Goal: Find specific page/section: Find specific page/section

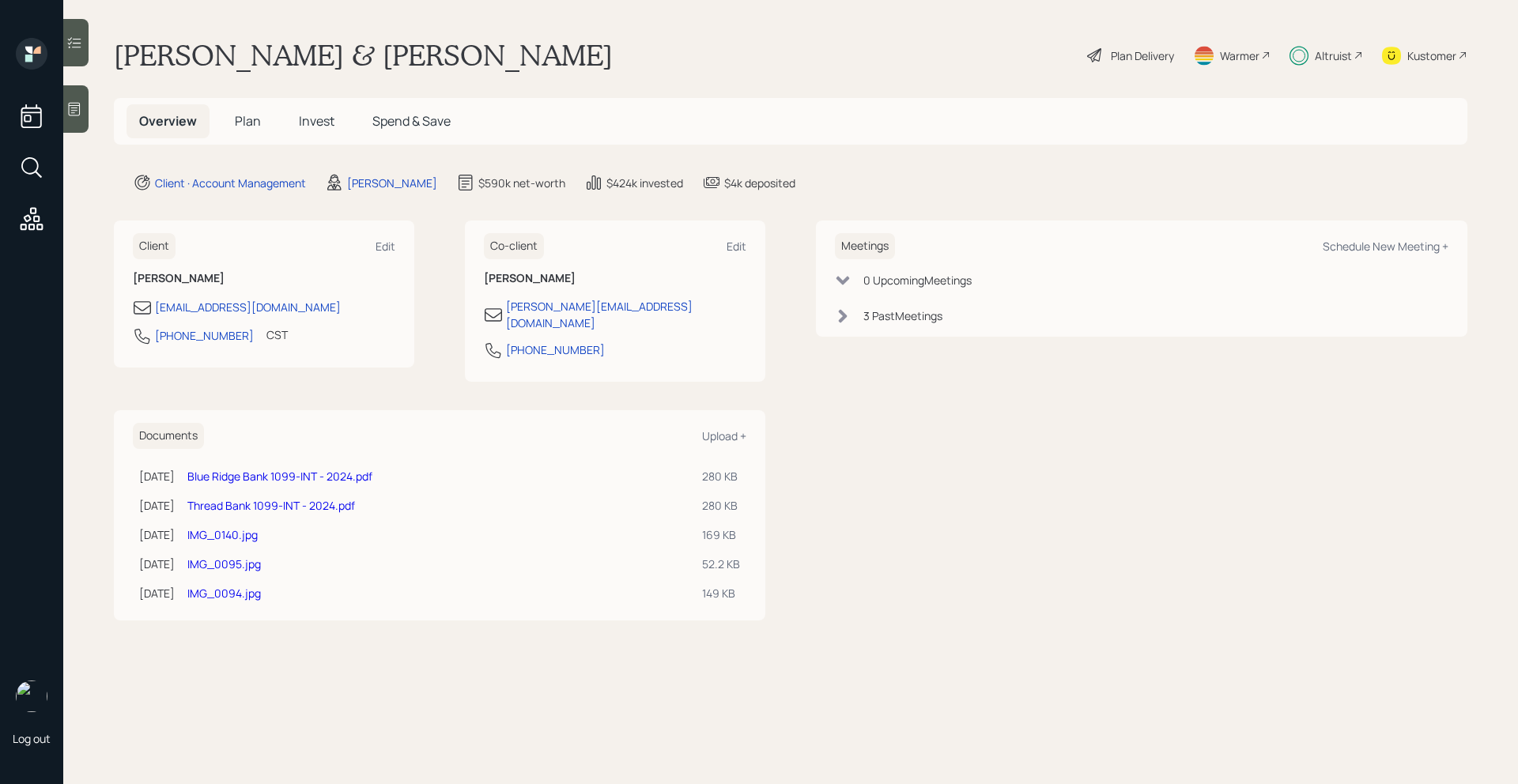
click at [1352, 58] on div "Altruist" at bounding box center [1326, 55] width 74 height 35
